Goal: Task Accomplishment & Management: Complete application form

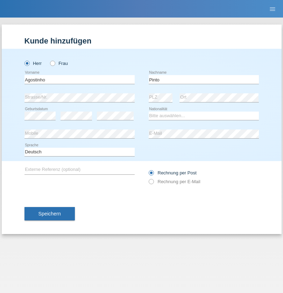
type input "Pinto"
select select "PT"
select select "C"
select select "26"
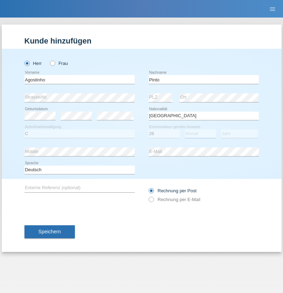
select select "07"
select select "2021"
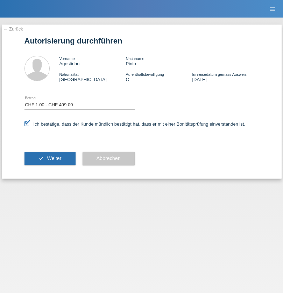
select select "1"
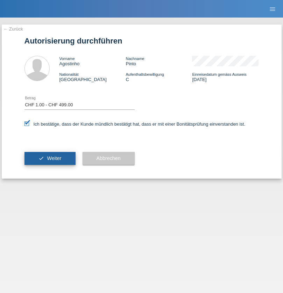
click at [50, 158] on span "Weiter" at bounding box center [54, 158] width 14 height 6
